Goal: Task Accomplishment & Management: Use online tool/utility

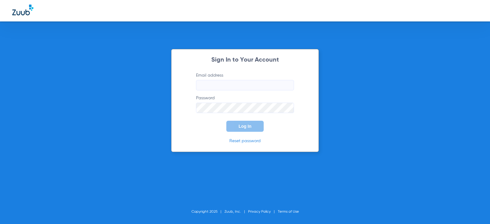
type input "[EMAIL_ADDRESS][DOMAIN_NAME]"
click at [237, 127] on button "Log In" at bounding box center [244, 126] width 37 height 11
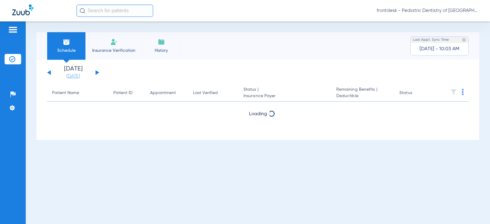
click at [71, 78] on link "[DATE]" at bounding box center [73, 76] width 37 height 6
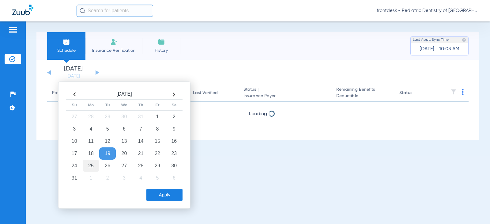
click at [91, 166] on td "25" at bounding box center [91, 166] width 17 height 12
click at [162, 194] on button "Apply" at bounding box center [164, 195] width 36 height 12
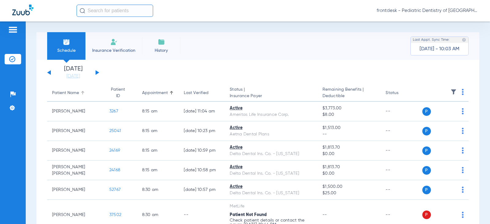
click at [65, 94] on div "Patient Name" at bounding box center [65, 93] width 27 height 6
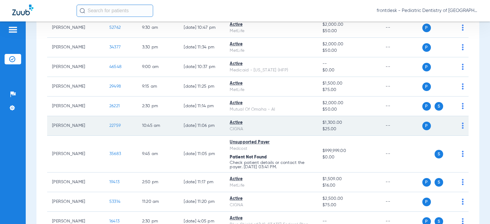
scroll to position [276, 0]
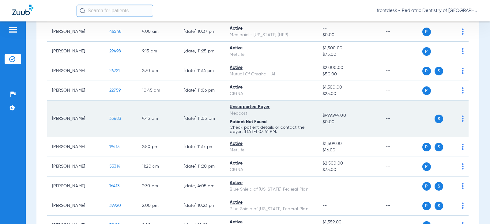
click at [110, 119] on span "35683" at bounding box center [115, 118] width 12 height 4
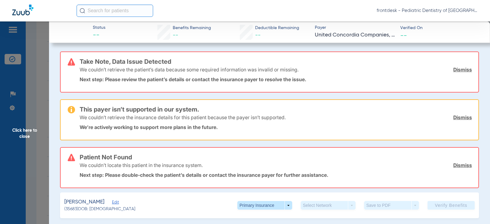
click at [36, 69] on span "Click here to close" at bounding box center [24, 133] width 49 height 224
